Goal: Information Seeking & Learning: Find specific page/section

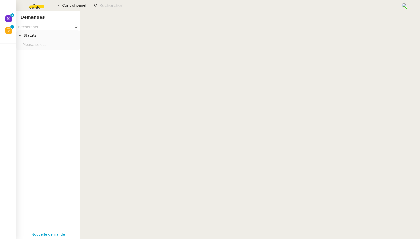
click at [112, 7] on input at bounding box center [247, 5] width 296 height 7
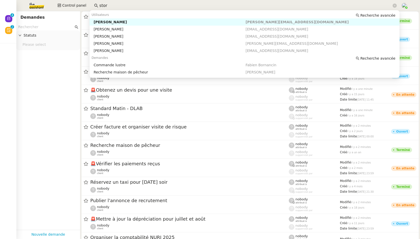
click at [116, 4] on input "stor" at bounding box center [245, 5] width 292 height 7
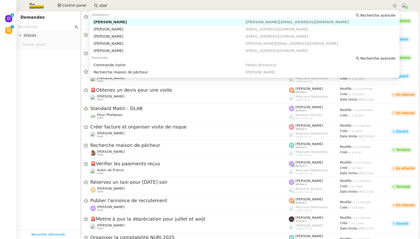
click at [125, 22] on div "[PERSON_NAME]" at bounding box center [170, 22] width 152 height 5
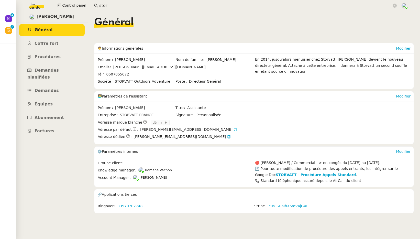
click at [233, 129] on icon "button" at bounding box center [235, 130] width 4 height 4
click at [200, 130] on span "[PERSON_NAME][EMAIL_ADDRESS][DOMAIN_NAME]" at bounding box center [196, 130] width 112 height 6
click at [227, 136] on icon "button" at bounding box center [229, 137] width 4 height 4
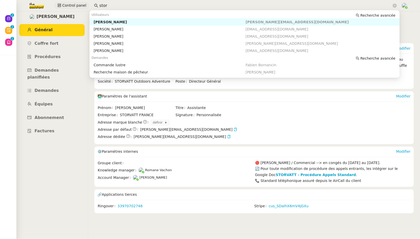
drag, startPoint x: 95, startPoint y: 5, endPoint x: 85, endPoint y: 5, distance: 10.2
click at [85, 5] on div "Control panel stor" at bounding box center [210, 5] width 394 height 11
click at [106, 21] on div "Maurice N'Diaye" at bounding box center [170, 22] width 152 height 5
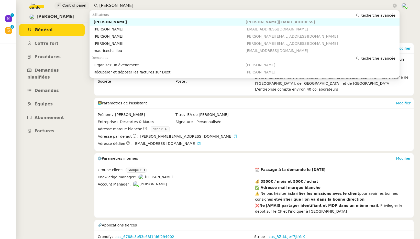
drag, startPoint x: 115, startPoint y: 5, endPoint x: 84, endPoint y: 5, distance: 30.9
click at [84, 5] on div "Control panel maurice" at bounding box center [210, 5] width 394 height 11
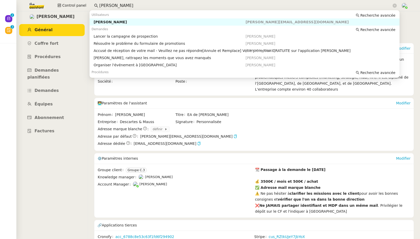
click at [121, 23] on div "Astrid Brucker" at bounding box center [170, 22] width 152 height 5
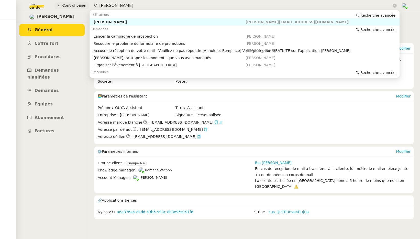
drag, startPoint x: 114, startPoint y: 5, endPoint x: 85, endPoint y: 5, distance: 28.6
click at [85, 5] on div "Control panel astrid bruc" at bounding box center [210, 5] width 394 height 11
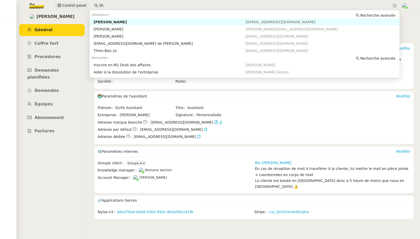
type input "t"
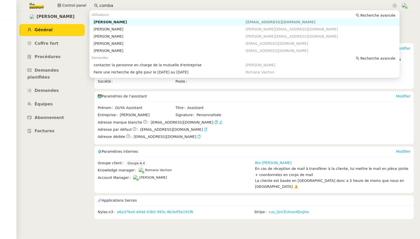
click at [104, 20] on div "Arthur Combalbert" at bounding box center [170, 22] width 152 height 5
type input "comba"
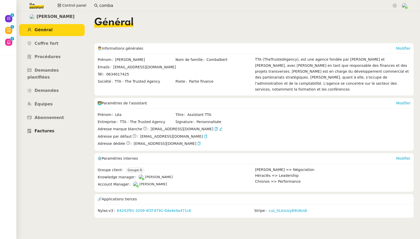
click at [49, 128] on span "Factures" at bounding box center [45, 130] width 20 height 5
click at [269, 208] on link "cus_SLAsUzy89U6zsE" at bounding box center [287, 211] width 39 height 6
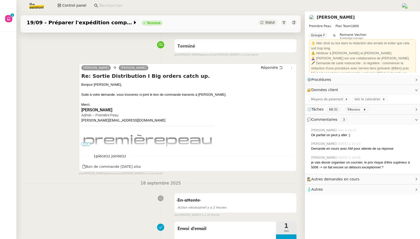
scroll to position [25, 0]
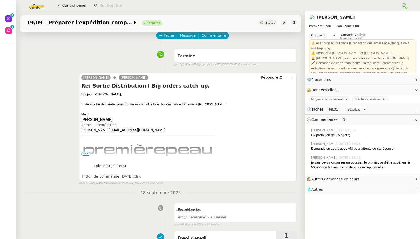
click at [84, 155] on span "•••" at bounding box center [85, 154] width 9 height 4
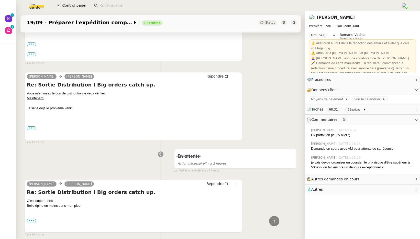
scroll to position [496, 0]
click at [29, 130] on label "•••" at bounding box center [31, 129] width 9 height 4
click at [0, 0] on input "•••" at bounding box center [0, 0] width 0 height 0
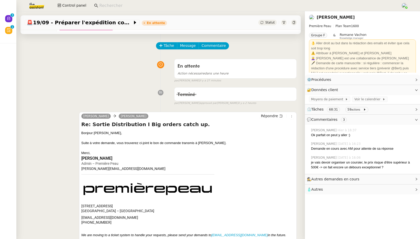
scroll to position [15, 0]
click at [108, 5] on input at bounding box center [247, 5] width 296 height 7
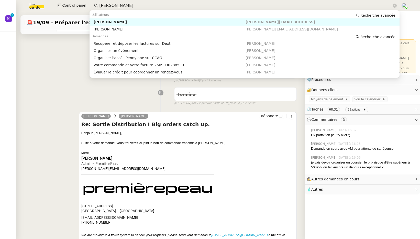
click at [122, 20] on div "[PERSON_NAME]" at bounding box center [170, 22] width 152 height 5
type input "maurice n"
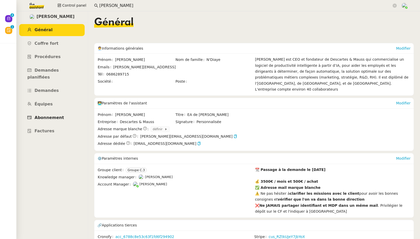
click at [50, 115] on span "Abonnement" at bounding box center [49, 117] width 29 height 5
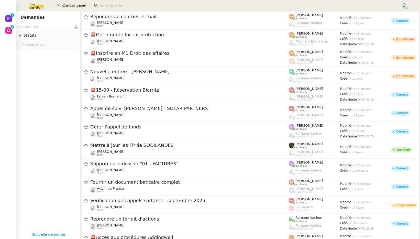
click at [105, 7] on input at bounding box center [247, 5] width 296 height 7
click at [105, 5] on input at bounding box center [247, 5] width 296 height 7
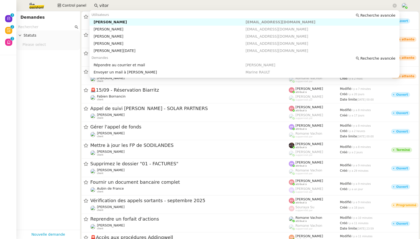
click at [113, 21] on div "[PERSON_NAME]" at bounding box center [170, 22] width 152 height 5
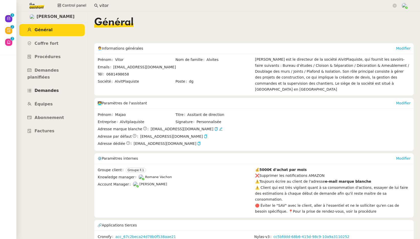
click at [44, 88] on span "Demandes" at bounding box center [47, 90] width 24 height 5
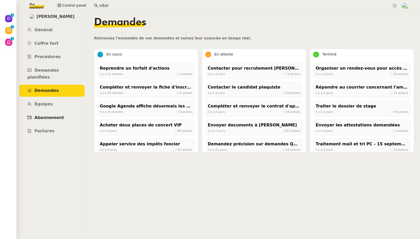
click at [42, 115] on span "Abonnement" at bounding box center [49, 117] width 29 height 5
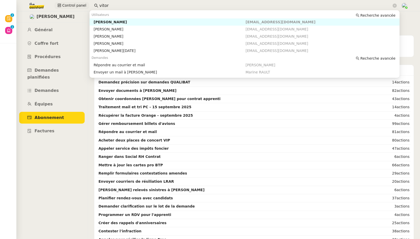
drag, startPoint x: 104, startPoint y: 5, endPoint x: 86, endPoint y: 5, distance: 18.7
click at [86, 5] on div "Control panel vitor" at bounding box center [210, 5] width 394 height 11
click at [95, 21] on div "Arthur Combalbert" at bounding box center [170, 22] width 152 height 5
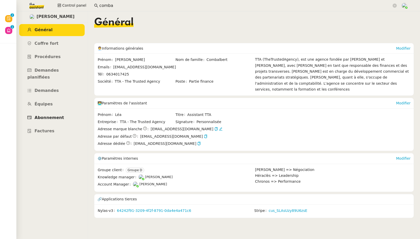
click at [46, 115] on span "Abonnement" at bounding box center [49, 117] width 29 height 5
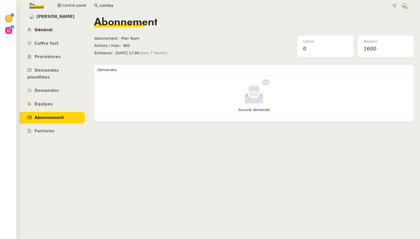
click at [46, 31] on span "Général" at bounding box center [44, 29] width 18 height 5
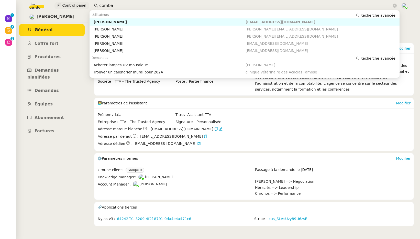
drag, startPoint x: 100, startPoint y: 3, endPoint x: 82, endPoint y: 3, distance: 18.2
click at [82, 3] on div "Control panel comba" at bounding box center [210, 5] width 394 height 11
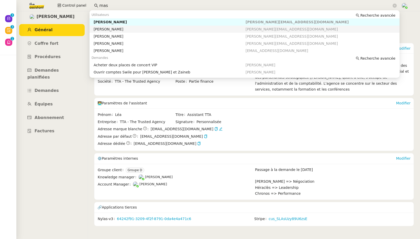
click at [99, 27] on div "Céline MAS" at bounding box center [170, 29] width 152 height 5
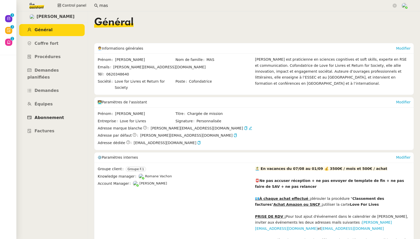
click at [58, 115] on span "Abonnement" at bounding box center [49, 117] width 29 height 5
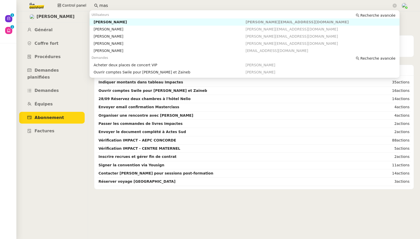
drag, startPoint x: 110, startPoint y: 7, endPoint x: 91, endPoint y: 3, distance: 19.5
click at [91, 3] on nz-input-group "mas" at bounding box center [245, 6] width 308 height 8
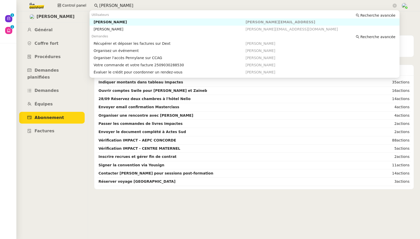
click at [100, 20] on div "Maurice N'Diaye" at bounding box center [170, 22] width 152 height 5
type input "maurice n"
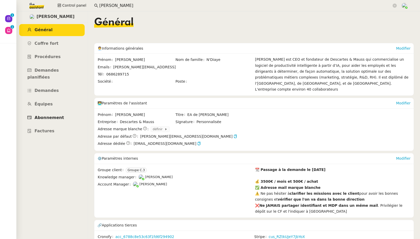
click at [50, 115] on span "Abonnement" at bounding box center [49, 117] width 29 height 5
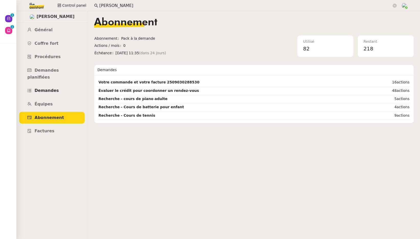
click at [46, 88] on span "Demandes" at bounding box center [47, 90] width 24 height 5
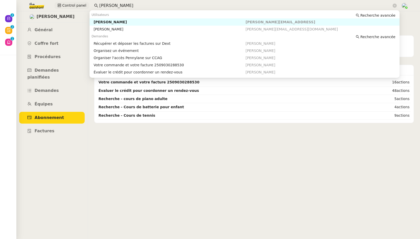
drag, startPoint x: 115, startPoint y: 6, endPoint x: 82, endPoint y: 6, distance: 33.0
click at [82, 6] on div "Control panel [PERSON_NAME]" at bounding box center [210, 5] width 394 height 11
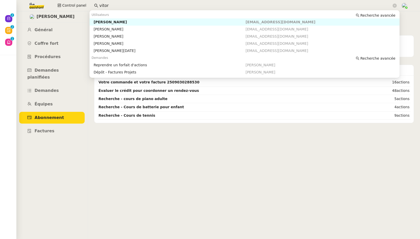
click at [122, 20] on div "[PERSON_NAME]" at bounding box center [170, 22] width 152 height 5
type input "vitor"
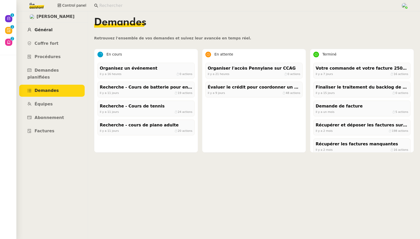
click at [45, 28] on span "Général" at bounding box center [44, 29] width 18 height 5
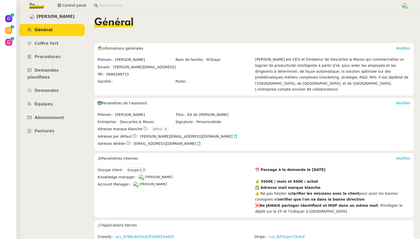
click at [37, 5] on img at bounding box center [33, 5] width 40 height 11
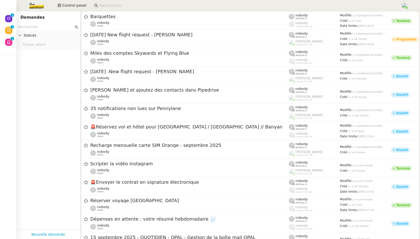
click at [40, 28] on input "text" at bounding box center [45, 27] width 55 height 6
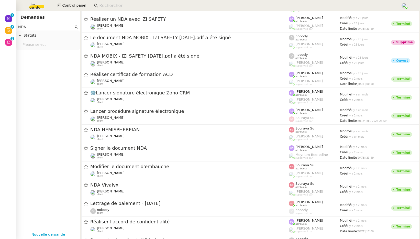
scroll to position [507, 0]
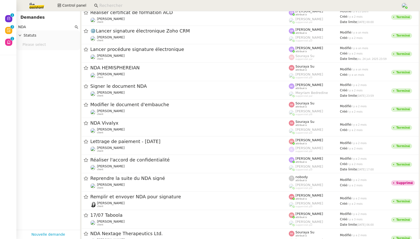
type input "NDA"
click at [37, 7] on img at bounding box center [33, 5] width 40 height 11
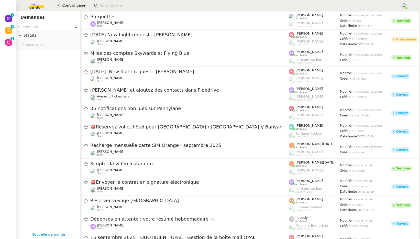
click at [108, 8] on input at bounding box center [247, 5] width 296 height 7
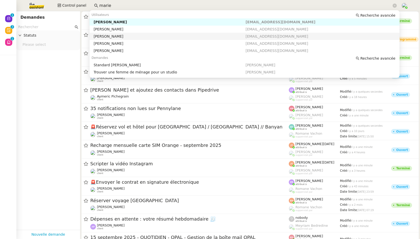
click at [116, 36] on div "[PERSON_NAME]" at bounding box center [170, 36] width 152 height 5
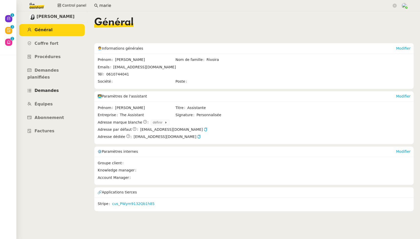
click at [52, 88] on span "Demandes" at bounding box center [47, 90] width 24 height 5
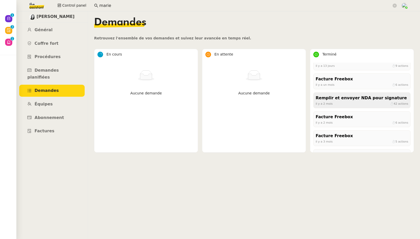
scroll to position [8, 0]
click at [354, 100] on div "Remplir et envoyer NDA pour signature" at bounding box center [361, 97] width 93 height 7
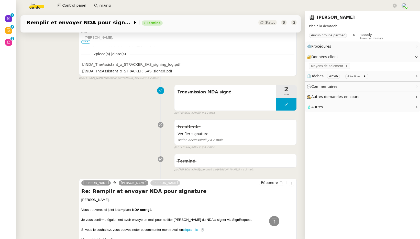
scroll to position [129, 0]
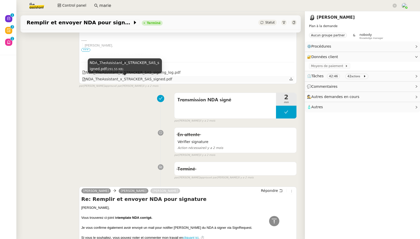
click at [132, 80] on div "NDA_TheAssistant_x_STRACKER_SAS_signed.pdf" at bounding box center [127, 79] width 90 height 6
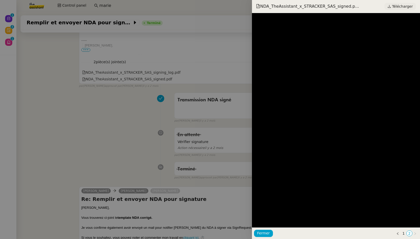
click at [404, 7] on span "Télécharger" at bounding box center [402, 6] width 21 height 7
click at [127, 4] on div at bounding box center [210, 119] width 420 height 239
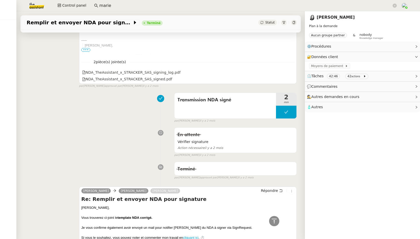
click at [127, 4] on input "marie" at bounding box center [245, 5] width 292 height 7
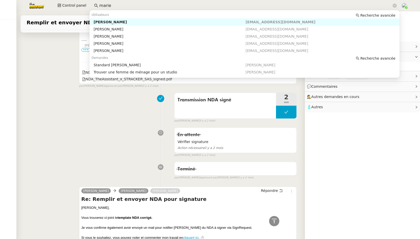
click at [127, 4] on input "marie" at bounding box center [245, 5] width 292 height 7
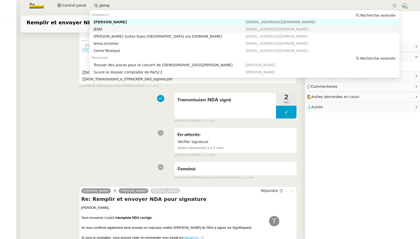
click at [108, 30] on div "JEMA" at bounding box center [170, 29] width 152 height 5
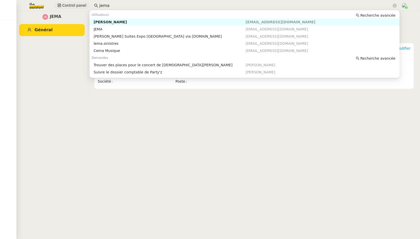
drag, startPoint x: 113, startPoint y: 6, endPoint x: 74, endPoint y: 5, distance: 38.6
click at [74, 5] on div "Control panel jema" at bounding box center [210, 5] width 394 height 11
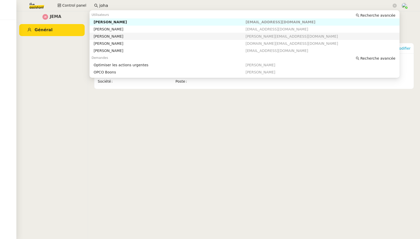
click at [107, 36] on div "Johanna Massa" at bounding box center [170, 36] width 152 height 5
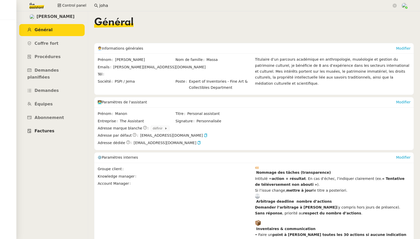
click at [45, 128] on span "Factures" at bounding box center [45, 130] width 20 height 5
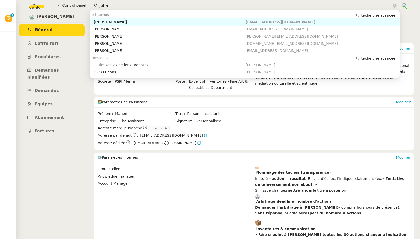
drag, startPoint x: 106, startPoint y: 2, endPoint x: 89, endPoint y: 2, distance: 16.6
click at [91, 2] on app-search-bar "joha" at bounding box center [245, 5] width 308 height 11
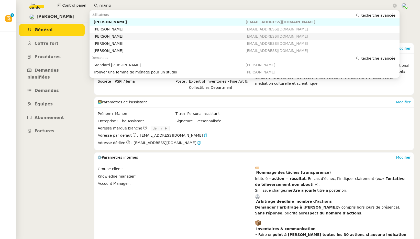
click at [112, 35] on div "[PERSON_NAME]" at bounding box center [170, 36] width 152 height 5
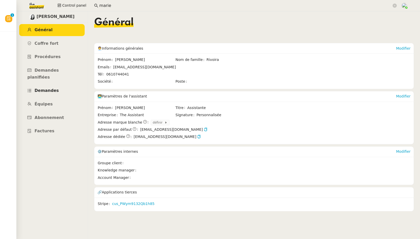
click at [48, 88] on span "Demandes" at bounding box center [47, 90] width 24 height 5
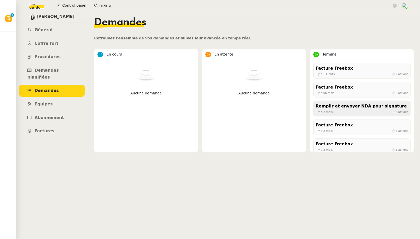
click at [330, 109] on div "Remplir et envoyer NDA pour signature" at bounding box center [361, 106] width 93 height 7
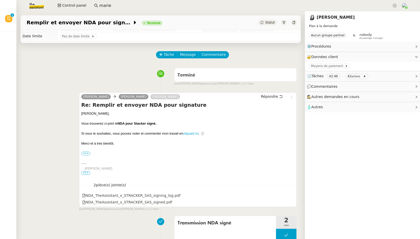
scroll to position [43, 0]
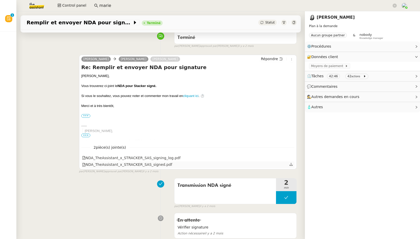
click at [135, 167] on div "NDA_TheAssistant_x_STRACKER_SAS_signed.pdf" at bounding box center [127, 165] width 90 height 6
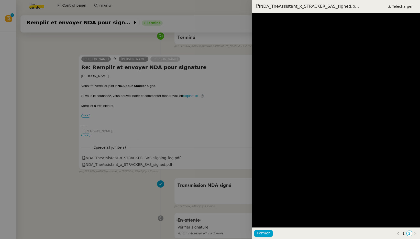
click at [144, 157] on div at bounding box center [210, 119] width 420 height 239
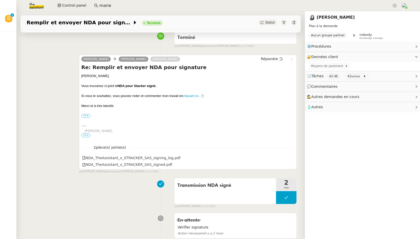
click at [144, 158] on div "NDA_TheAssistant_x_STRACKER_SAS_signing_log.pdf" at bounding box center [131, 158] width 98 height 6
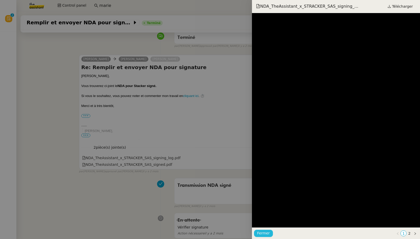
click at [262, 230] on span "Fermer" at bounding box center [263, 233] width 13 height 6
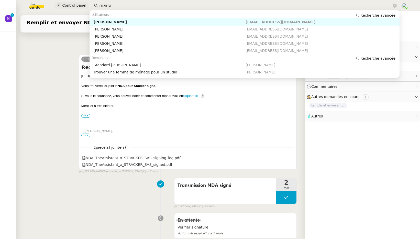
drag, startPoint x: 103, startPoint y: 3, endPoint x: 86, endPoint y: 3, distance: 16.6
click at [86, 3] on div "Control panel marie" at bounding box center [210, 5] width 394 height 11
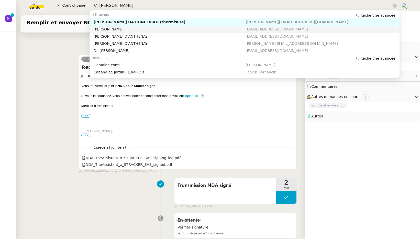
click at [106, 30] on div "[PERSON_NAME]" at bounding box center [170, 29] width 152 height 5
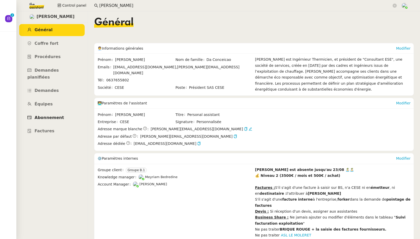
click at [47, 115] on span "Abonnement" at bounding box center [49, 117] width 29 height 5
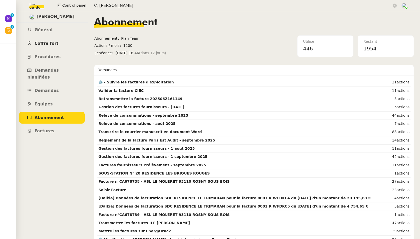
click at [48, 45] on span "Coffre fort" at bounding box center [47, 43] width 24 height 5
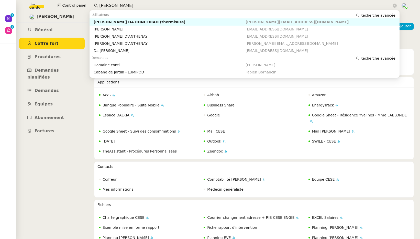
drag, startPoint x: 117, startPoint y: 3, endPoint x: 91, endPoint y: 3, distance: 26.3
click at [91, 3] on nz-input-group "charles da" at bounding box center [245, 6] width 308 height 8
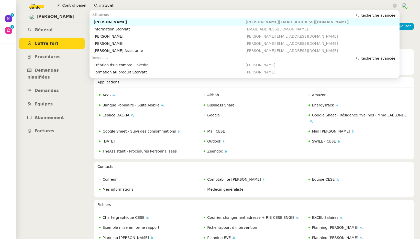
click at [100, 23] on div "Franck MUFFAT-JEANDET" at bounding box center [170, 22] width 152 height 5
type input "strovat"
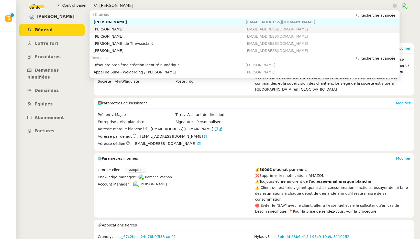
click at [101, 28] on div "[PERSON_NAME]" at bounding box center [170, 29] width 152 height 5
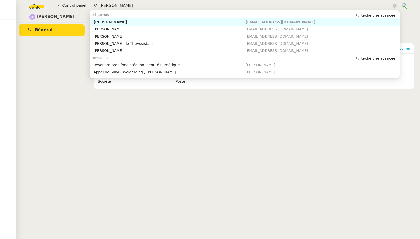
drag, startPoint x: 108, startPoint y: -1, endPoint x: 71, endPoint y: 1, distance: 36.9
click at [71, 1] on div "Control panel [PERSON_NAME]" at bounding box center [210, 5] width 394 height 11
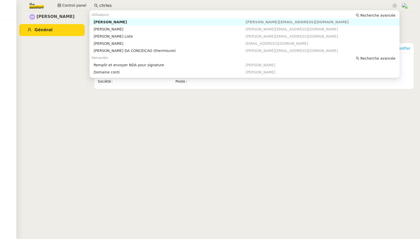
click at [101, 6] on input "chrles" at bounding box center [245, 5] width 292 height 7
click at [116, 6] on input "[PERSON_NAME]" at bounding box center [245, 5] width 292 height 7
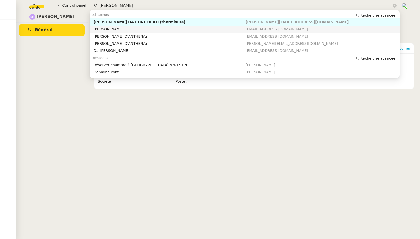
click at [126, 29] on div "[PERSON_NAME]" at bounding box center [170, 29] width 152 height 5
type input "[PERSON_NAME]"
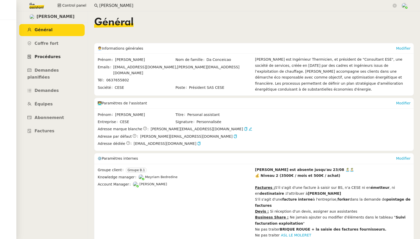
click at [40, 56] on span "Procédures" at bounding box center [48, 56] width 26 height 5
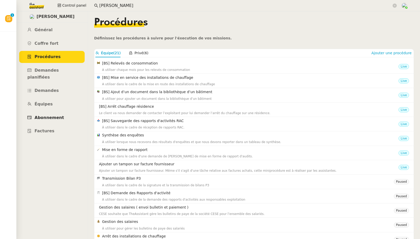
click at [41, 115] on span "Abonnement" at bounding box center [49, 117] width 29 height 5
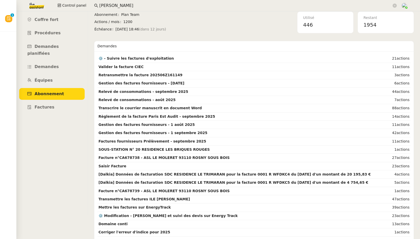
scroll to position [13, 0]
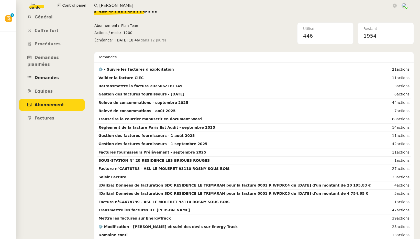
click at [43, 75] on span "Demandes" at bounding box center [47, 77] width 24 height 5
click at [43, 67] on span "Demandes planifiées" at bounding box center [42, 61] width 31 height 12
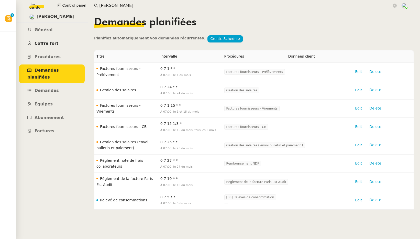
click at [47, 44] on span "Coffre fort" at bounding box center [47, 43] width 24 height 5
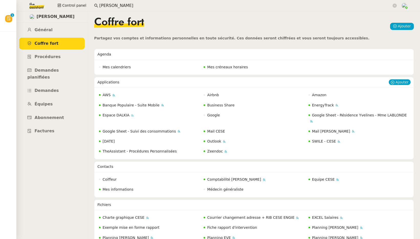
click at [120, 116] on span "Espace DALKIA" at bounding box center [116, 115] width 27 height 4
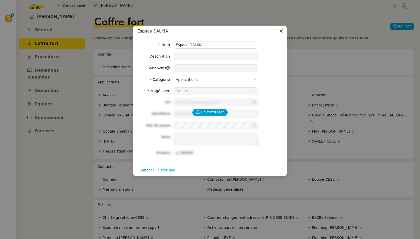
click at [280, 32] on icon "Close" at bounding box center [281, 31] width 4 height 4
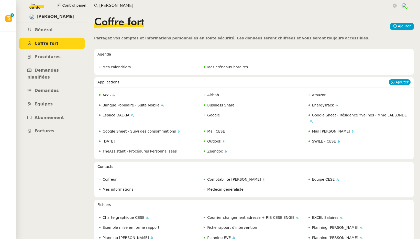
click at [214, 151] on span "Zeendoc" at bounding box center [215, 151] width 16 height 4
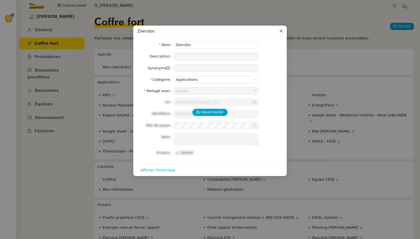
click at [282, 31] on icon "Close" at bounding box center [281, 31] width 4 height 4
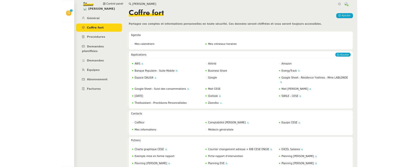
scroll to position [4, 0]
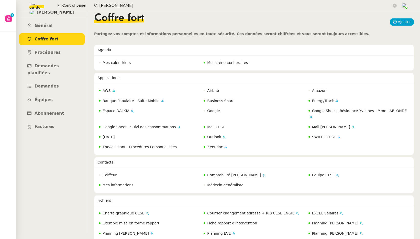
click at [109, 3] on input "[PERSON_NAME]" at bounding box center [245, 5] width 292 height 7
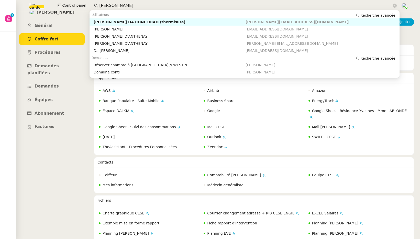
click at [109, 3] on input "[PERSON_NAME]" at bounding box center [245, 5] width 292 height 7
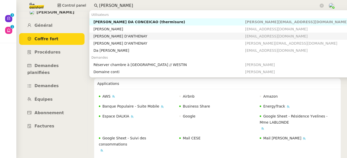
click at [54, 40] on span "Coffre fort" at bounding box center [47, 39] width 24 height 5
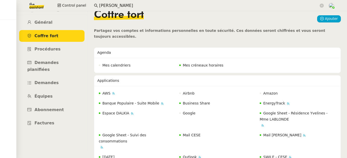
scroll to position [0, 0]
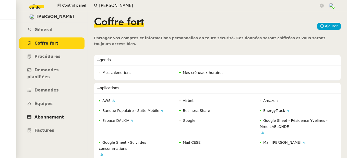
click at [42, 115] on span "Abonnement" at bounding box center [49, 117] width 29 height 5
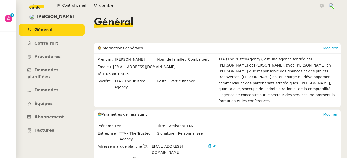
click at [116, 4] on input "comba" at bounding box center [209, 5] width 220 height 7
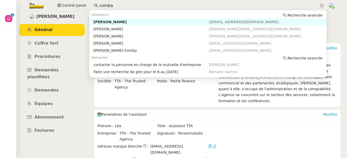
click at [115, 4] on input "comba" at bounding box center [209, 5] width 220 height 7
click at [126, 21] on div "[PERSON_NAME]" at bounding box center [152, 22] width 116 height 5
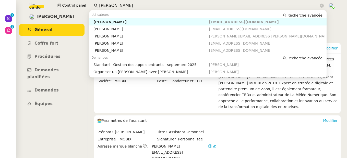
drag, startPoint x: 144, startPoint y: 6, endPoint x: 96, endPoint y: 6, distance: 48.3
click at [96, 6] on nz-input-group "thomas soulier" at bounding box center [209, 6] width 236 height 8
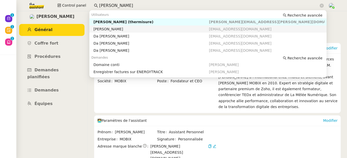
click at [141, 30] on div "Charles Da Conceicao" at bounding box center [152, 29] width 116 height 5
type input "charles da c"
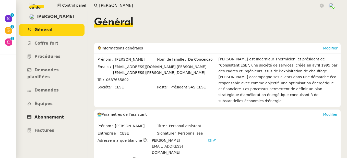
click at [52, 115] on span "Abonnement" at bounding box center [49, 117] width 29 height 5
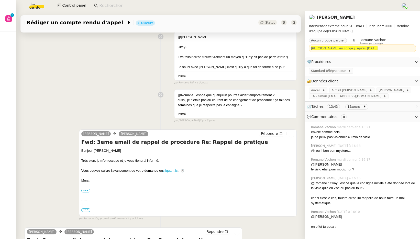
scroll to position [827, 0]
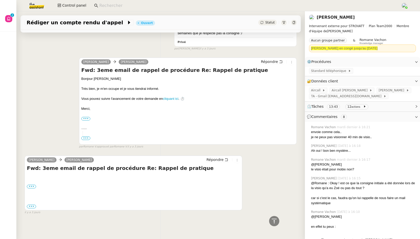
click at [33, 185] on div "••• [PERSON_NAME] Directeur des Opérations (Mission à temps partagé externalisé…" at bounding box center [133, 186] width 213 height 5
click at [32, 185] on label "•••" at bounding box center [31, 187] width 9 height 4
click at [0, 0] on input "•••" at bounding box center [0, 0] width 0 height 0
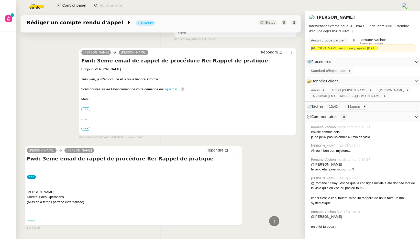
click at [32, 224] on label "•••" at bounding box center [31, 222] width 9 height 4
click at [0, 0] on input "•••" at bounding box center [0, 0] width 0 height 0
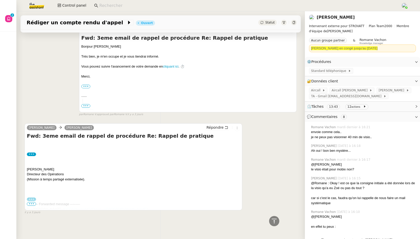
scroll to position [859, 0]
click at [31, 202] on span "•••" at bounding box center [31, 204] width 9 height 4
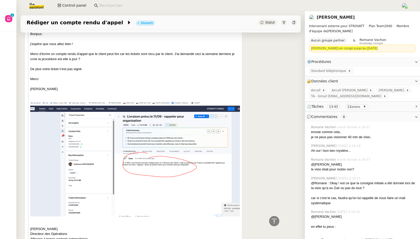
scroll to position [1214, 0]
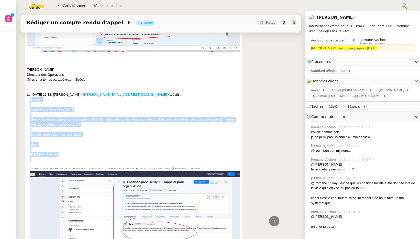
drag, startPoint x: 30, startPoint y: 103, endPoint x: 49, endPoint y: 161, distance: 61.5
click at [49, 161] on div "Bonjour, j'espère que vous allez bien ! Merci d'écrire un compte rendu d'appel …" at bounding box center [135, 202] width 210 height 210
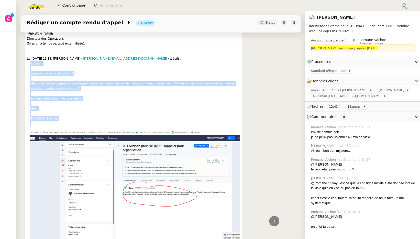
scroll to position [1242, 0]
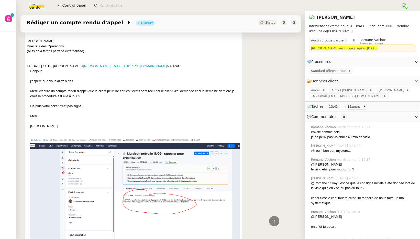
click at [61, 138] on div at bounding box center [135, 135] width 210 height 5
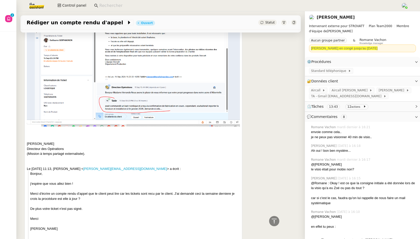
scroll to position [1157, 0]
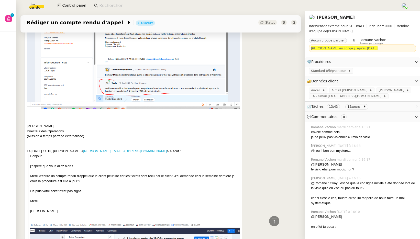
click at [27, 154] on div "Le [DATE] 11:13, [PERSON_NAME] < [PERSON_NAME][EMAIL_ADDRESS][DOMAIN_NAME] > a …" at bounding box center [133, 151] width 213 height 5
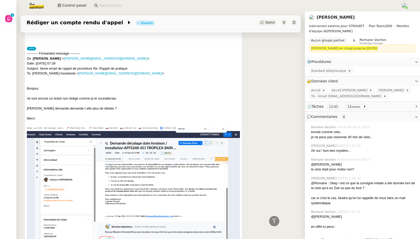
scroll to position [979, 0]
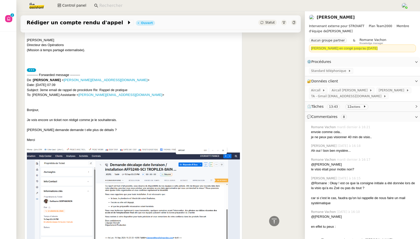
drag, startPoint x: 27, startPoint y: 83, endPoint x: 81, endPoint y: 81, distance: 54.0
click at [81, 81] on div "---------- Forwarded message --------- De : [PERSON_NAME] < [PERSON_NAME][EMAIL…" at bounding box center [133, 84] width 213 height 25
drag, startPoint x: 81, startPoint y: 81, endPoint x: 27, endPoint y: 82, distance: 53.9
click at [27, 82] on div "---------- Forwarded message --------- De : [PERSON_NAME] < [PERSON_NAME][EMAIL…" at bounding box center [133, 84] width 213 height 25
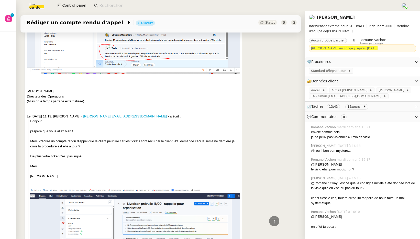
scroll to position [1194, 0]
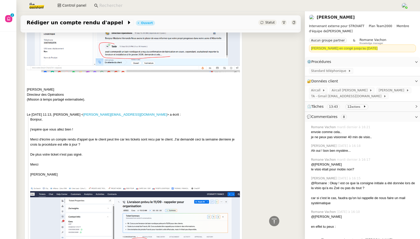
drag, startPoint x: 28, startPoint y: 117, endPoint x: 168, endPoint y: 115, distance: 140.1
click at [168, 115] on div "Le [DATE] 11:13, [PERSON_NAME] < [PERSON_NAME][EMAIL_ADDRESS][DOMAIN_NAME] > a …" at bounding box center [133, 114] width 213 height 5
drag, startPoint x: 162, startPoint y: 118, endPoint x: 24, endPoint y: 120, distance: 137.5
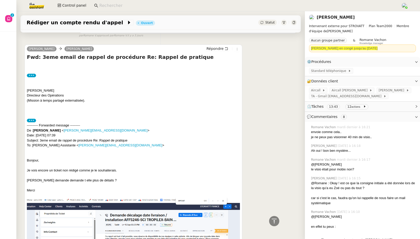
scroll to position [899, 0]
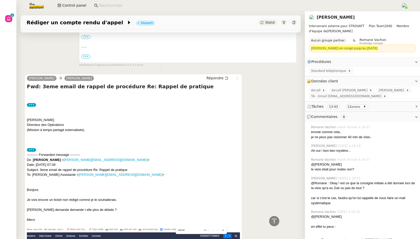
click at [32, 107] on label "•••" at bounding box center [31, 105] width 9 height 4
click at [0, 0] on input "•••" at bounding box center [0, 0] width 0 height 0
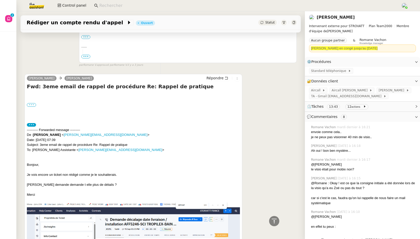
click at [32, 107] on label "•••" at bounding box center [31, 105] width 9 height 4
click at [0, 0] on input "•••" at bounding box center [0, 0] width 0 height 0
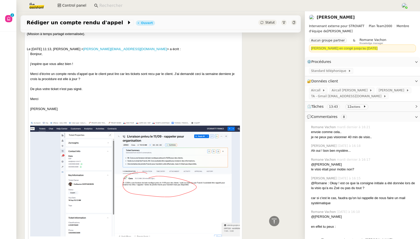
scroll to position [1259, 0]
click at [317, 18] on link "[PERSON_NAME]" at bounding box center [335, 17] width 38 height 5
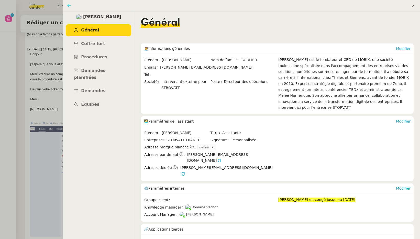
click at [71, 7] on icon at bounding box center [69, 6] width 4 height 4
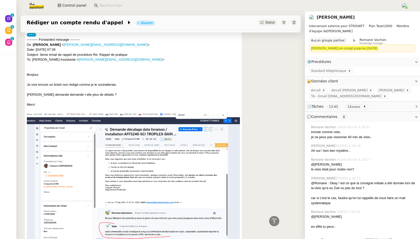
scroll to position [1014, 0]
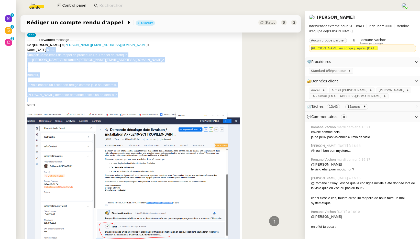
drag, startPoint x: 45, startPoint y: 58, endPoint x: 86, endPoint y: 104, distance: 62.5
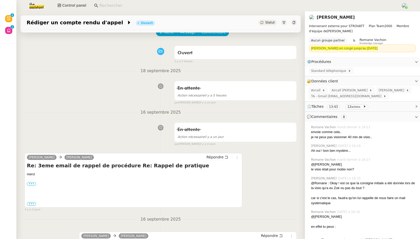
scroll to position [0, 0]
